Goal: Information Seeking & Learning: Learn about a topic

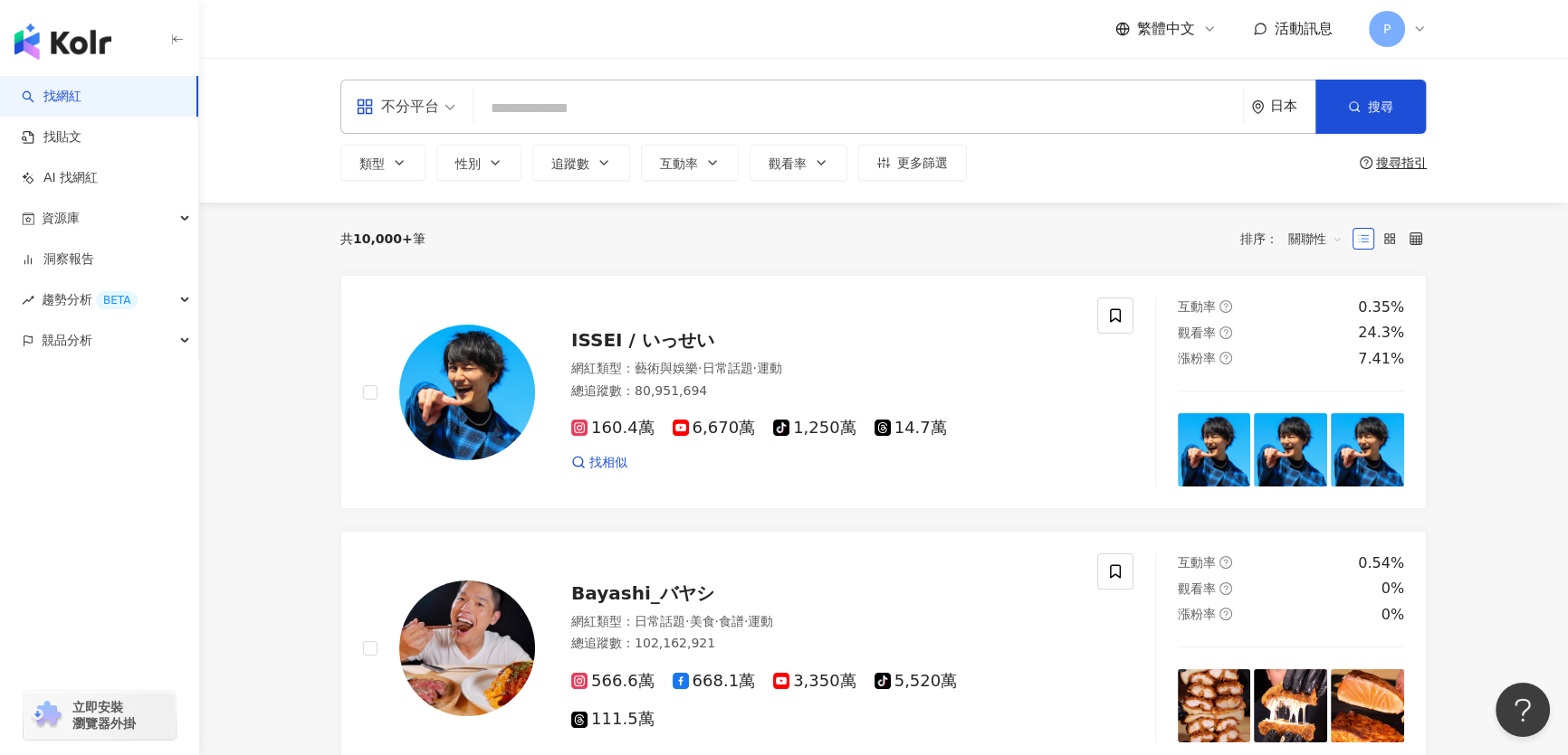
click at [685, 107] on input "search" at bounding box center [857, 108] width 755 height 34
click at [608, 98] on input "search" at bounding box center [857, 108] width 755 height 34
paste input "**********"
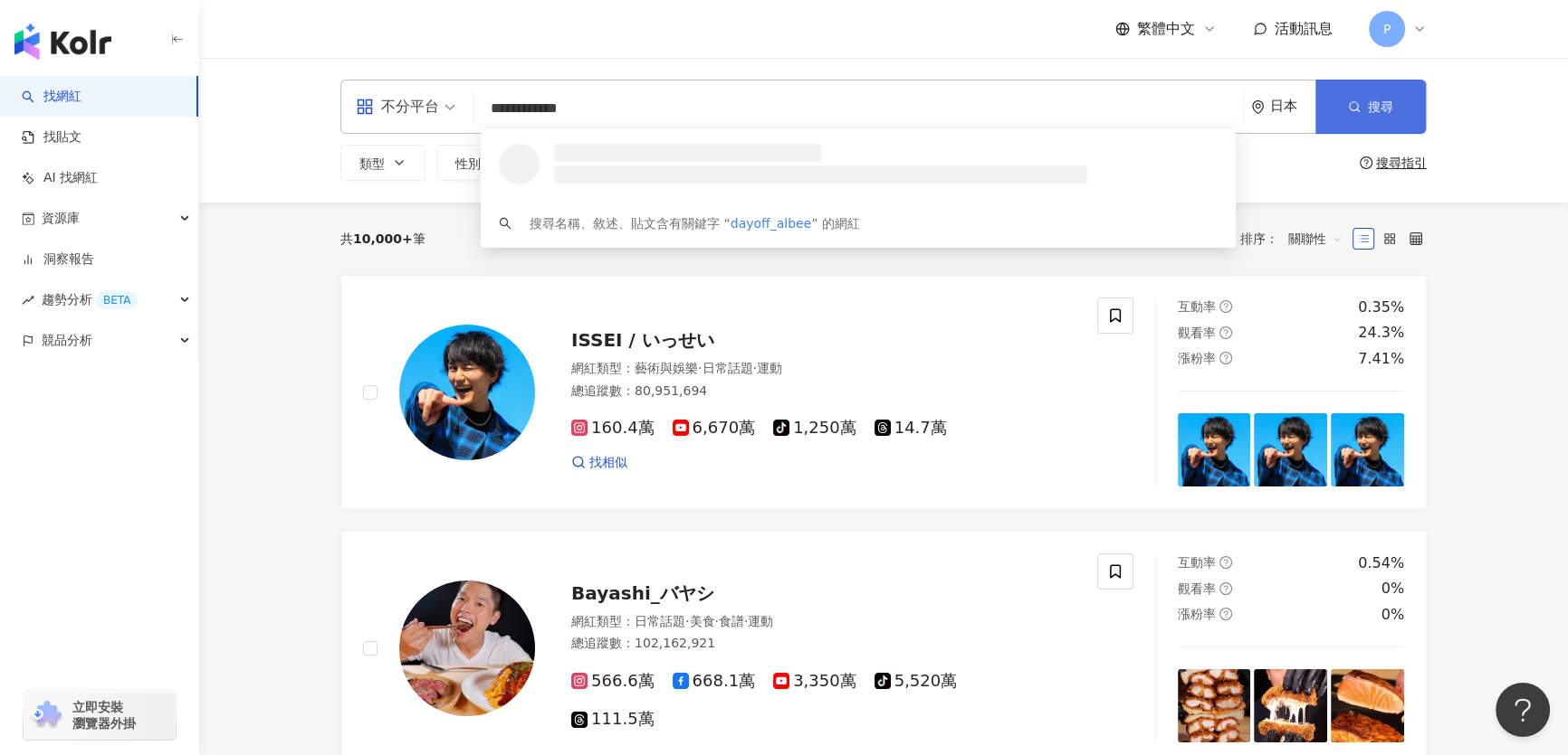
type input "**********"
click at [1329, 105] on button "搜尋" at bounding box center [1370, 106] width 110 height 54
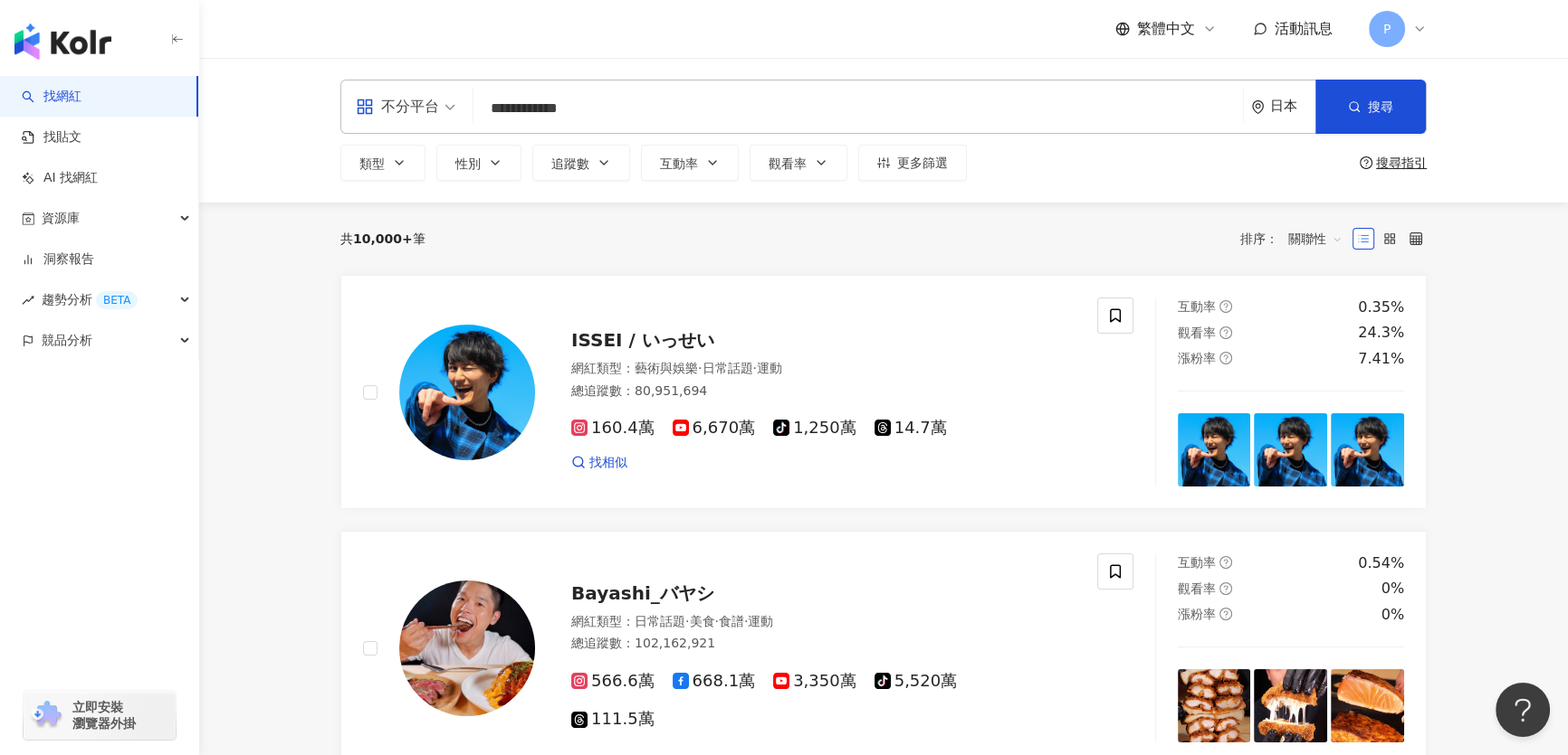
click at [1277, 101] on div "日本" at bounding box center [1293, 106] width 46 height 15
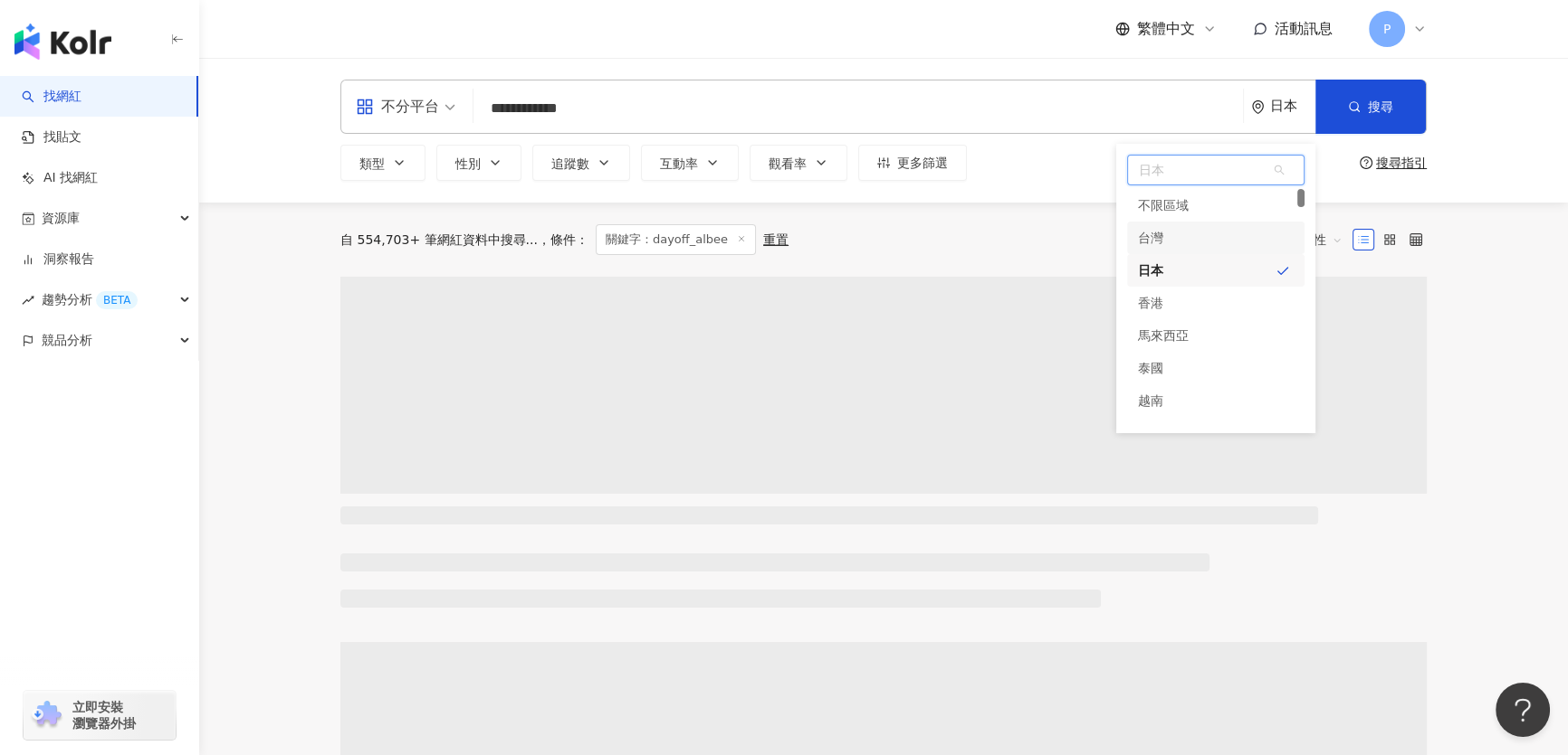
click at [1203, 233] on div "台灣" at bounding box center [1215, 238] width 177 height 32
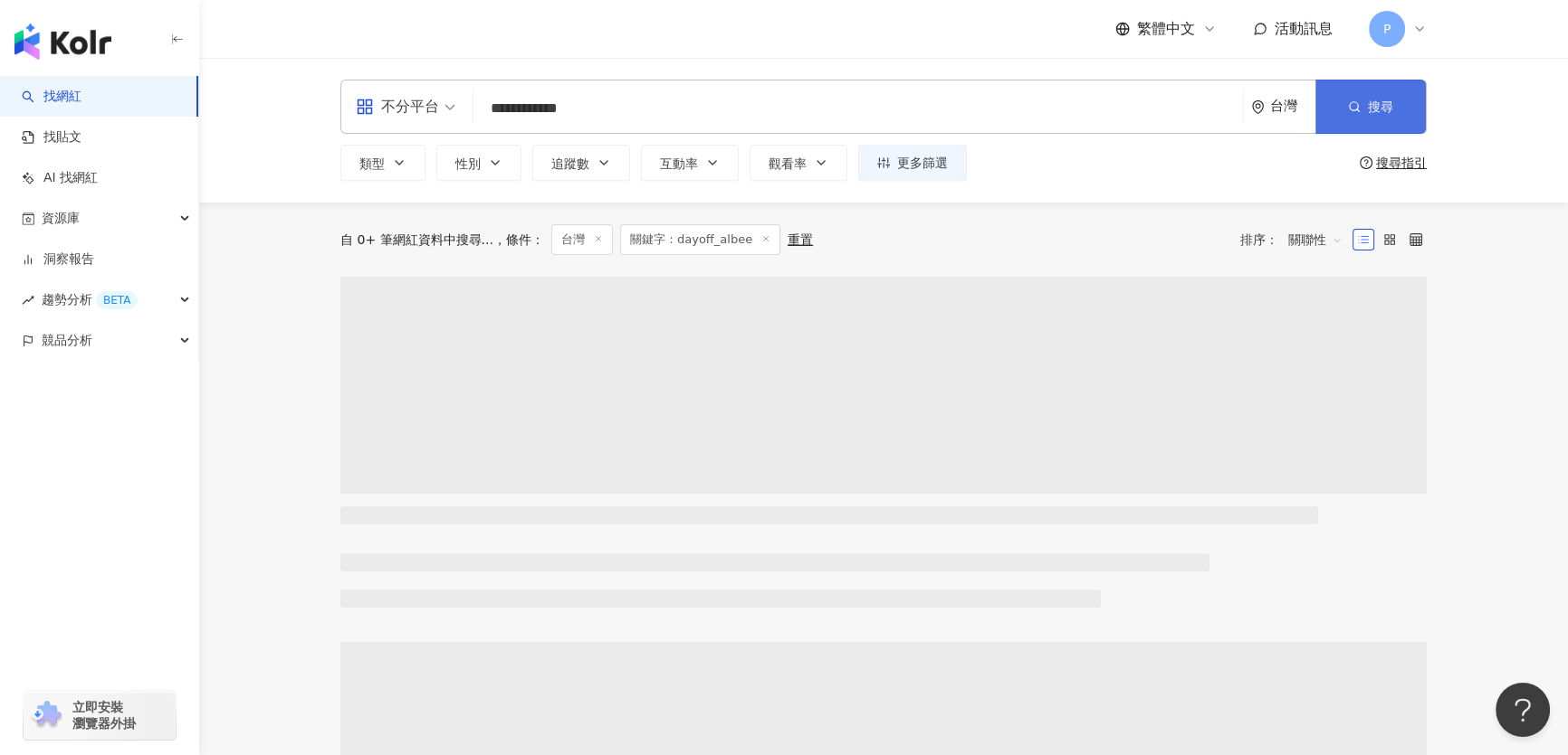
click at [1358, 101] on icon "button" at bounding box center [1353, 106] width 12 height 12
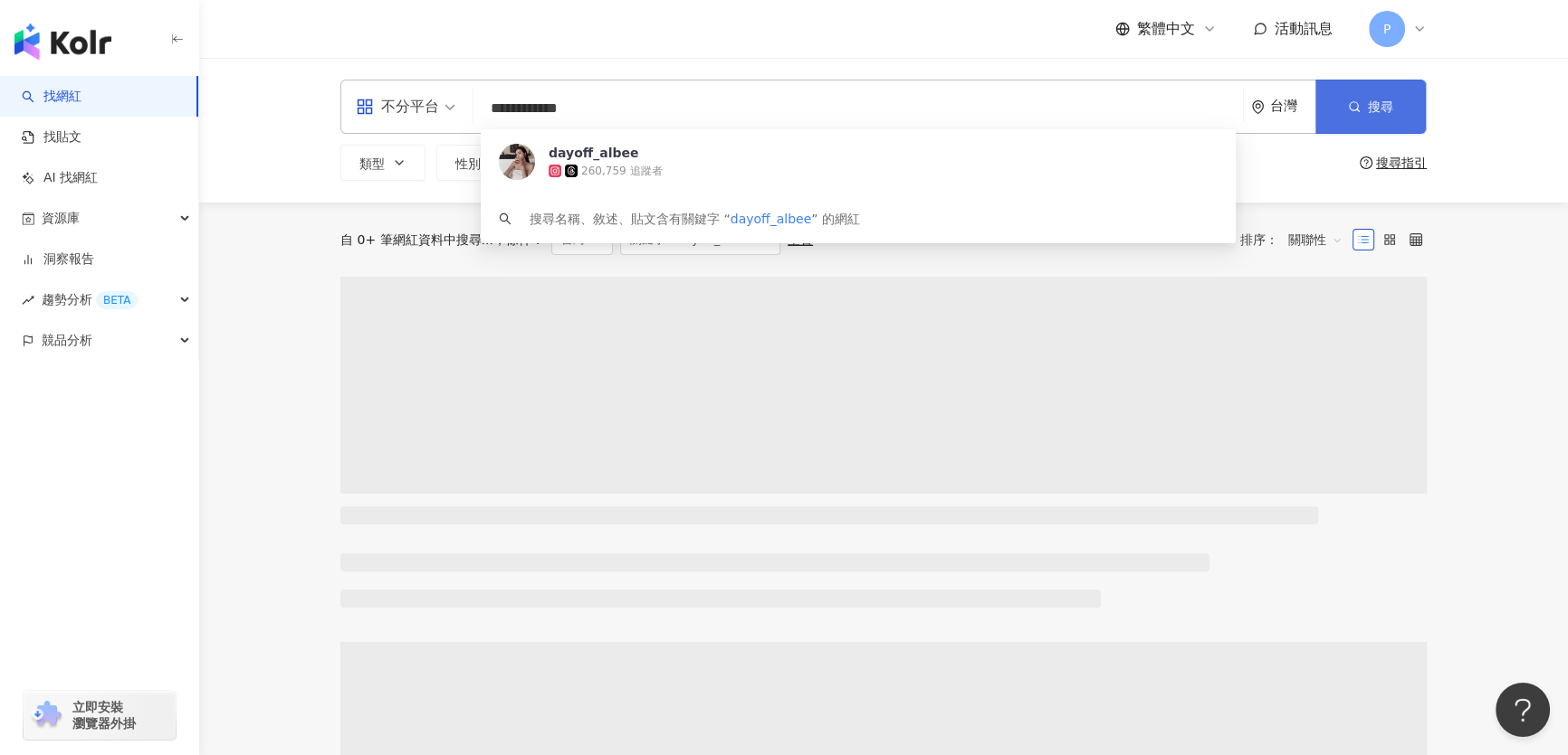
click at [1357, 101] on icon "button" at bounding box center [1353, 106] width 12 height 12
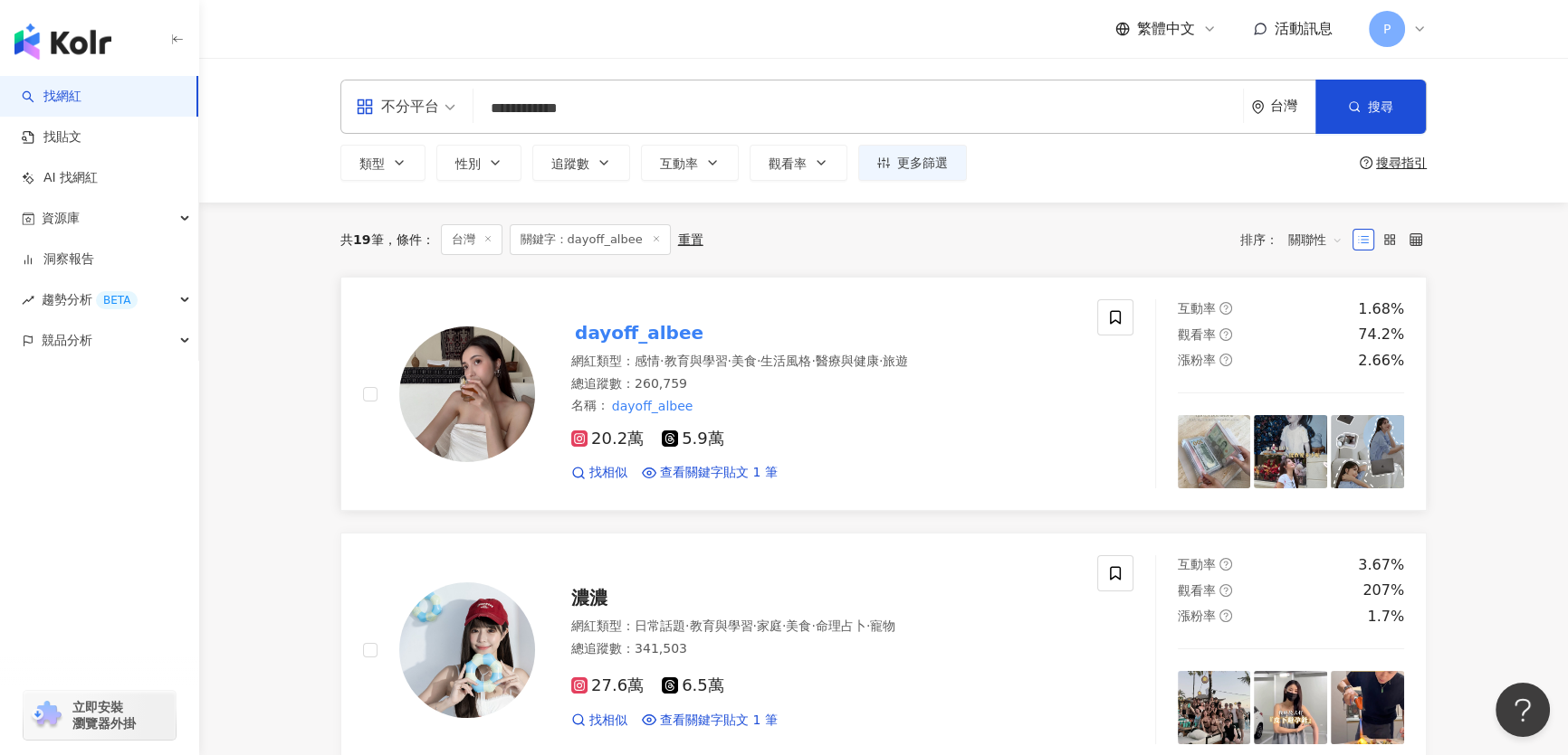
click at [872, 421] on div "20.2萬 5.9萬 找相似 查看關鍵字貼文 1 筆" at bounding box center [823, 449] width 504 height 67
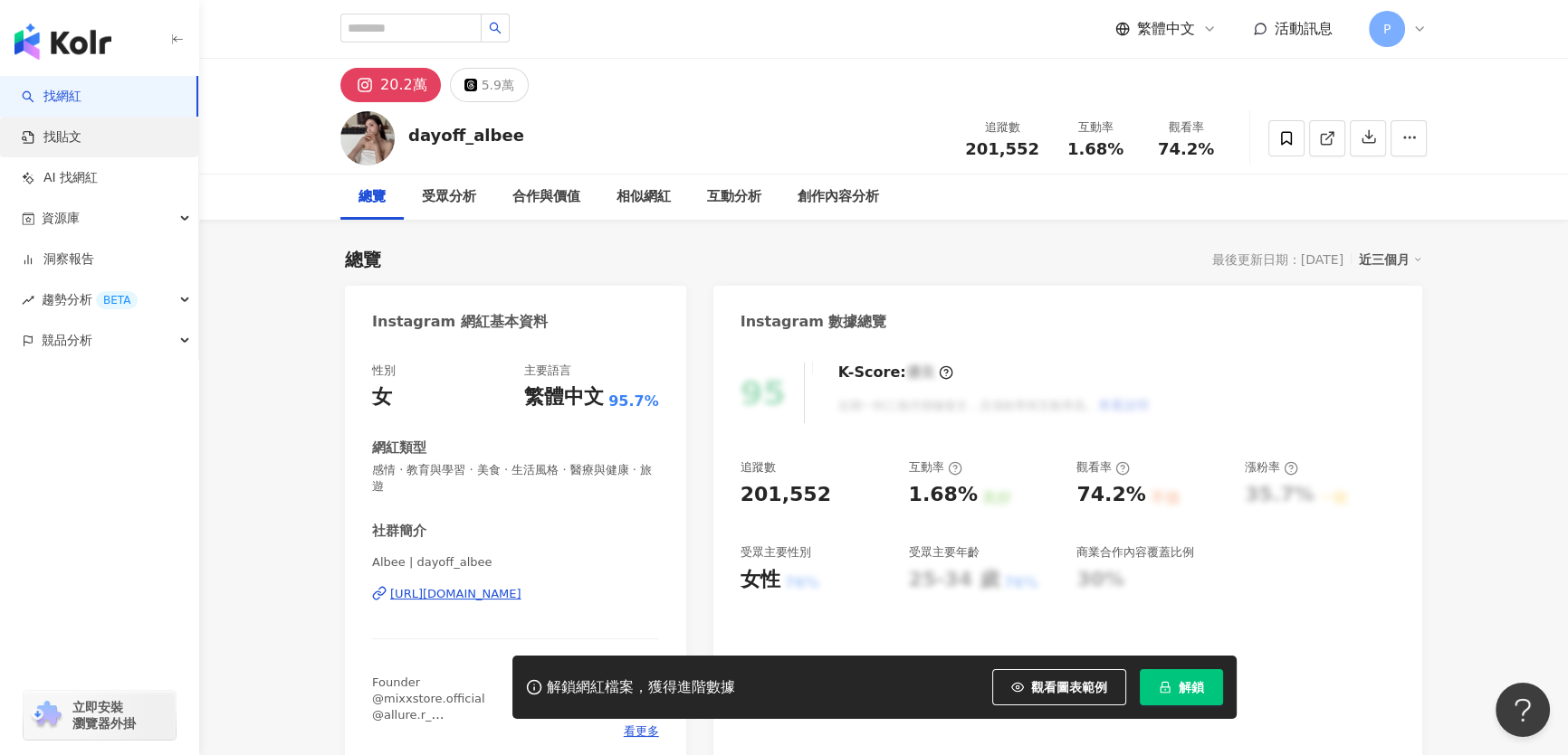
click at [82, 145] on link "找貼文" at bounding box center [51, 137] width 60 height 18
click at [82, 90] on link "找網紅" at bounding box center [51, 96] width 60 height 18
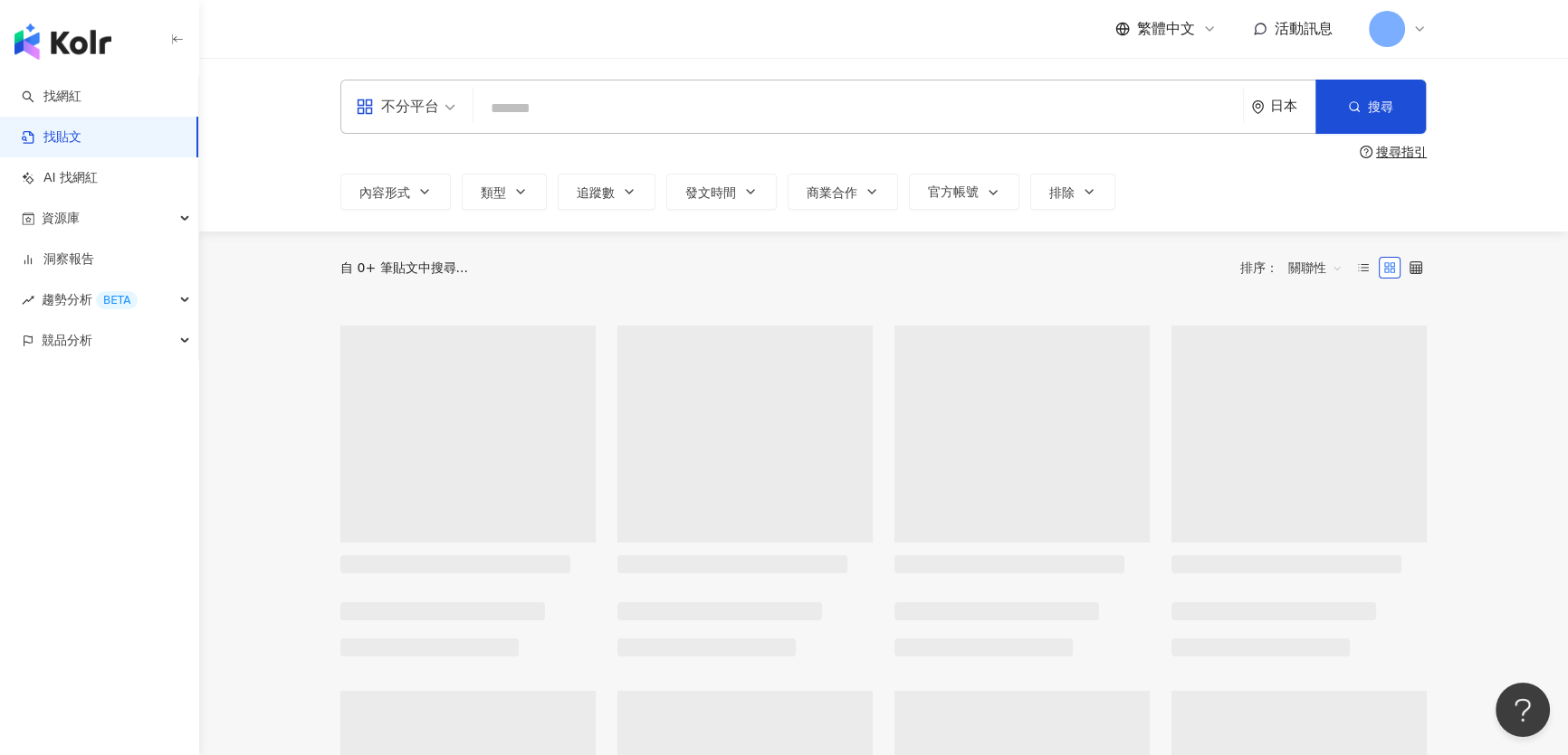
click at [82, 90] on link "找網紅" at bounding box center [51, 96] width 60 height 18
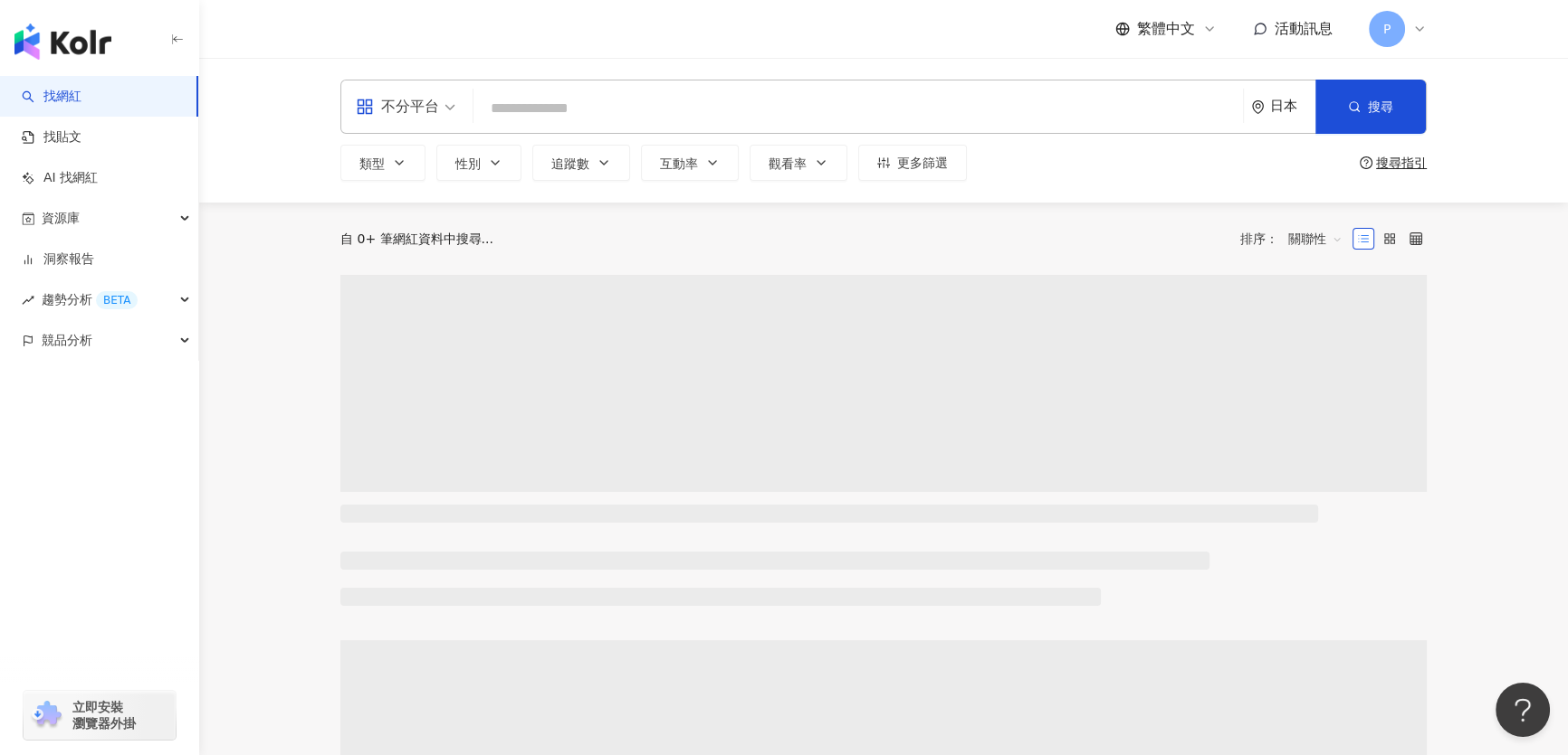
click at [567, 90] on div "不分平台 日本 搜尋" at bounding box center [884, 106] width 1087 height 54
click at [585, 101] on input "search" at bounding box center [857, 108] width 755 height 34
paste input "*********"
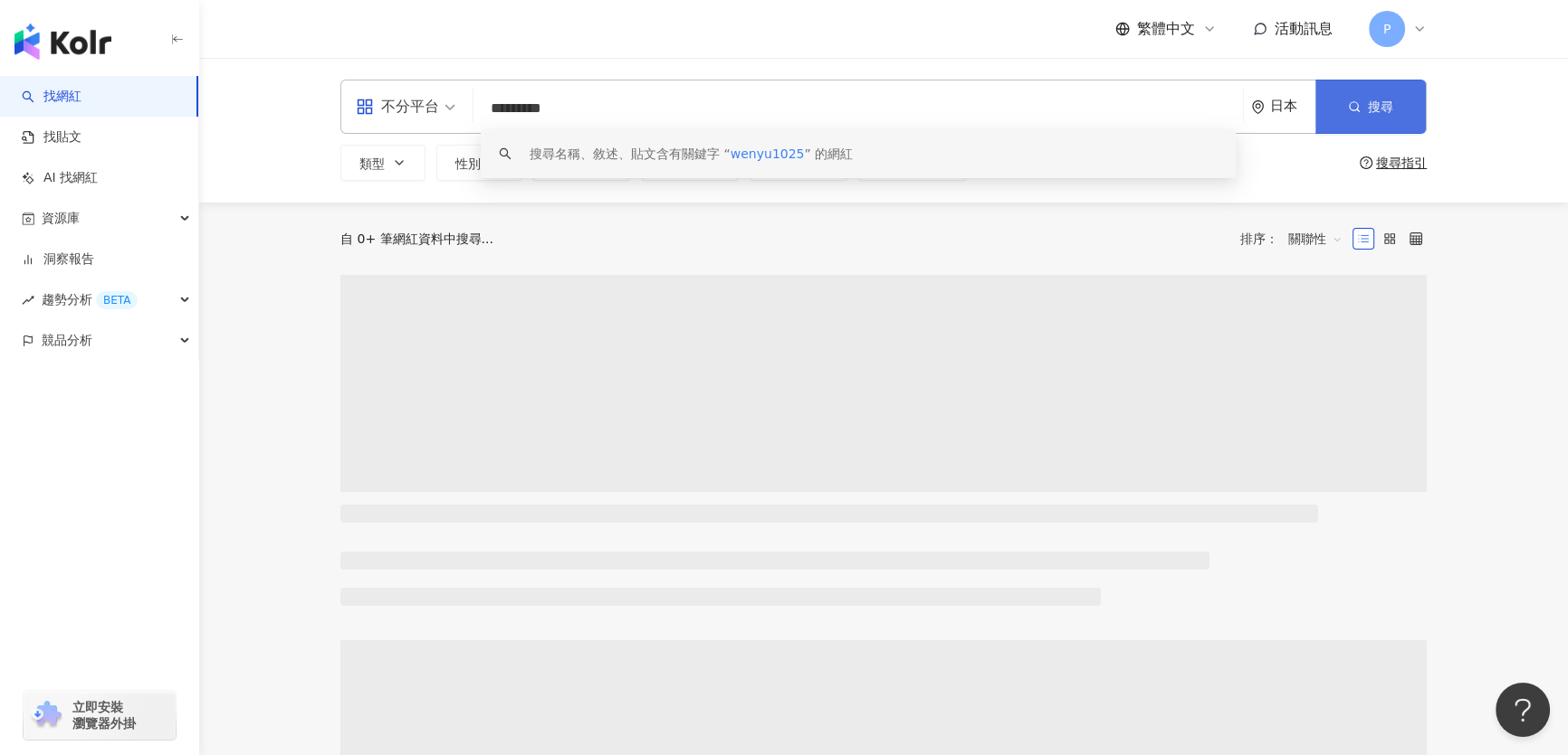
type input "*********"
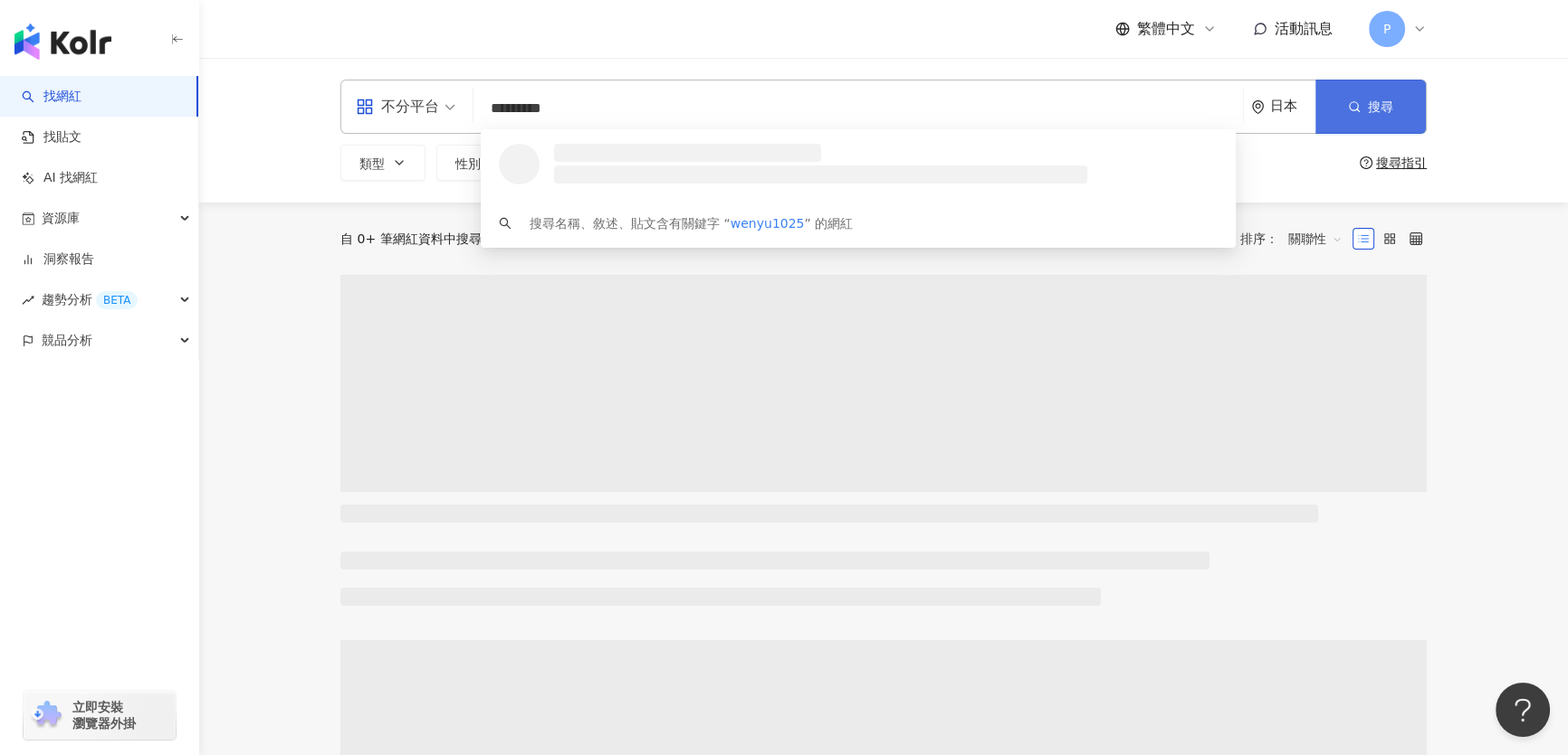
drag, startPoint x: 1414, startPoint y: 110, endPoint x: 1402, endPoint y: 110, distance: 12.0
click at [1414, 110] on button "搜尋" at bounding box center [1370, 106] width 110 height 54
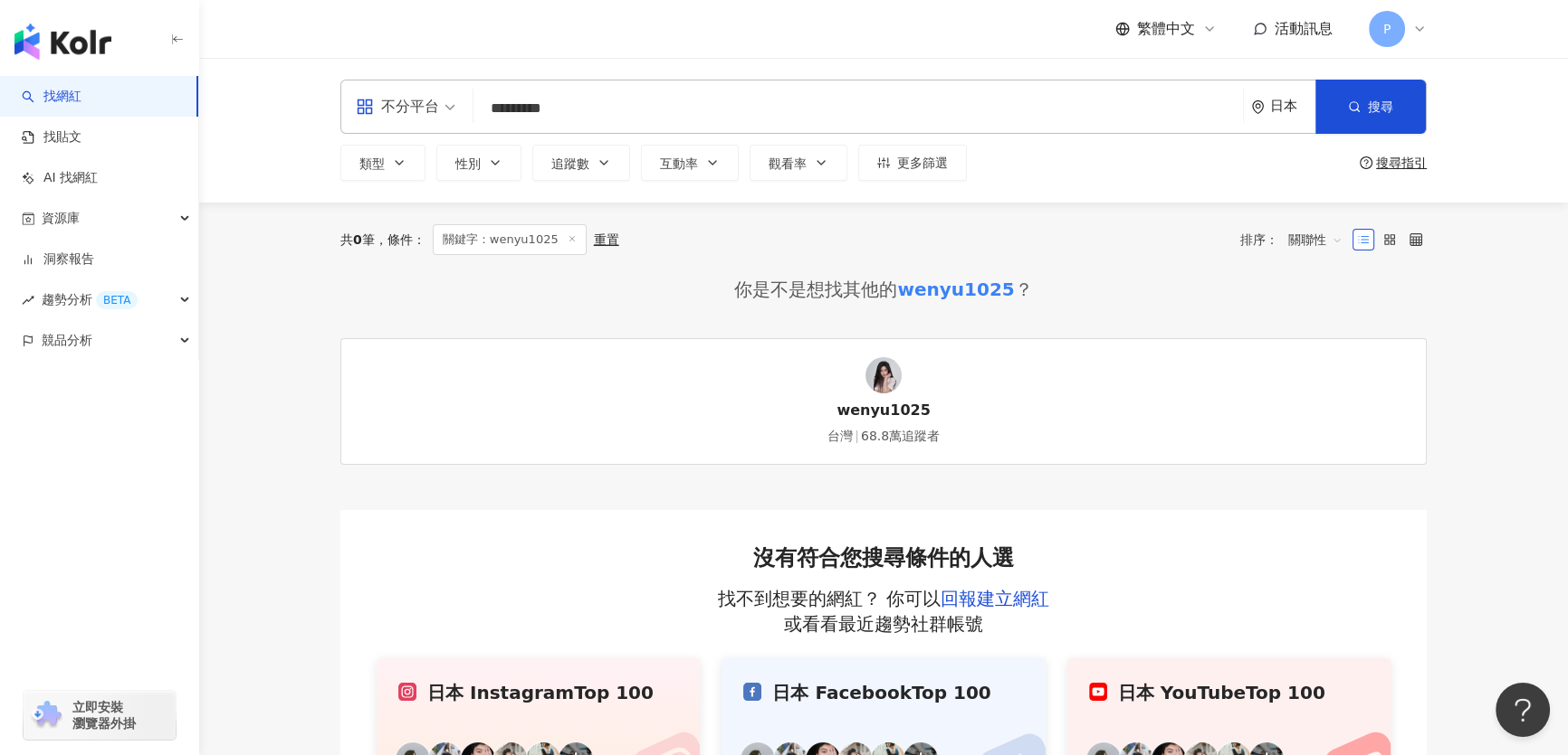
click at [1284, 107] on div "日本" at bounding box center [1293, 106] width 46 height 15
click at [1187, 230] on div "台灣" at bounding box center [1215, 238] width 177 height 32
click at [1371, 113] on span "搜尋" at bounding box center [1380, 106] width 26 height 14
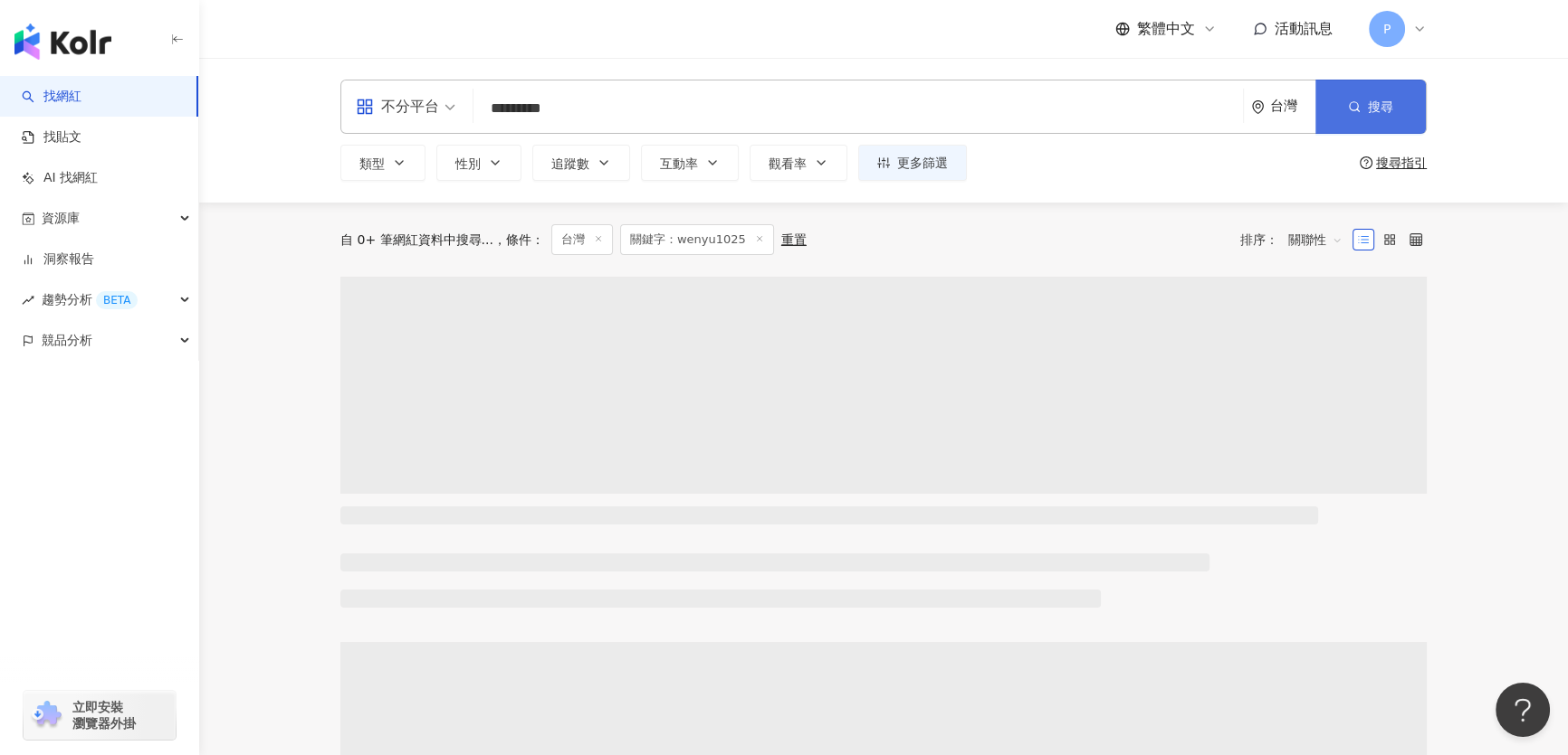
click at [1370, 112] on span "搜尋" at bounding box center [1380, 106] width 26 height 14
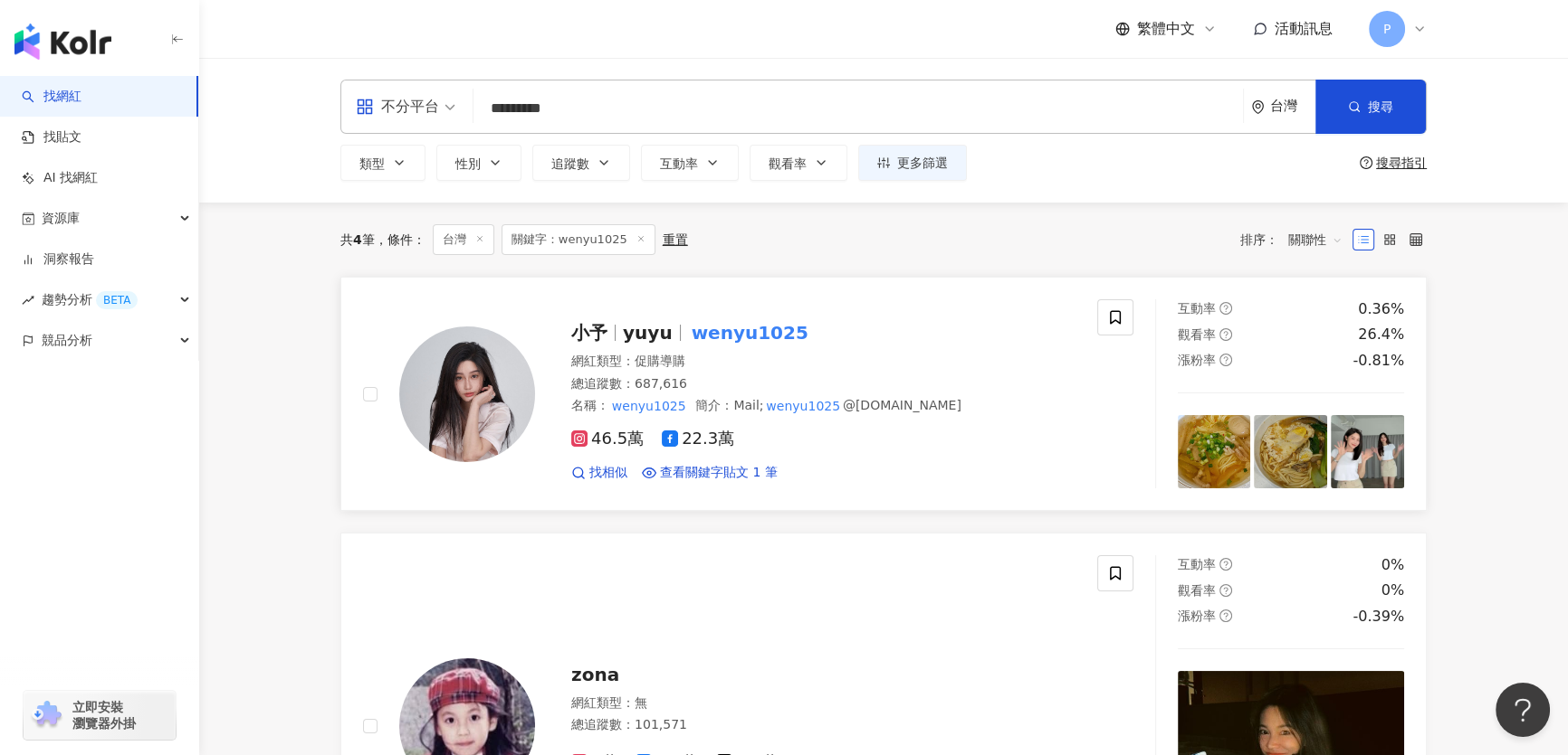
click at [1031, 335] on div "小予 yuyu wenyu1025" at bounding box center [823, 333] width 504 height 26
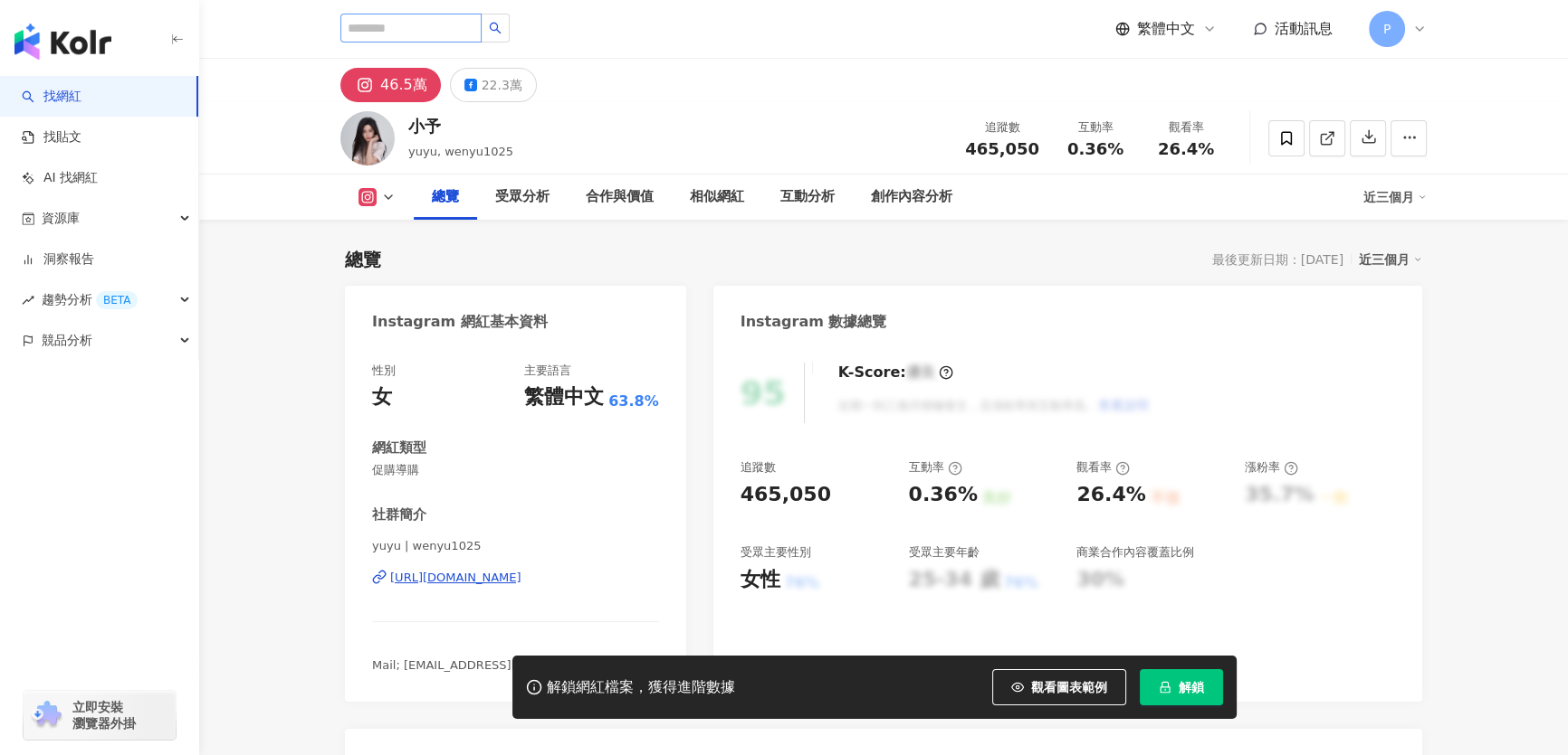
scroll to position [82, 0]
